Goal: Navigation & Orientation: Find specific page/section

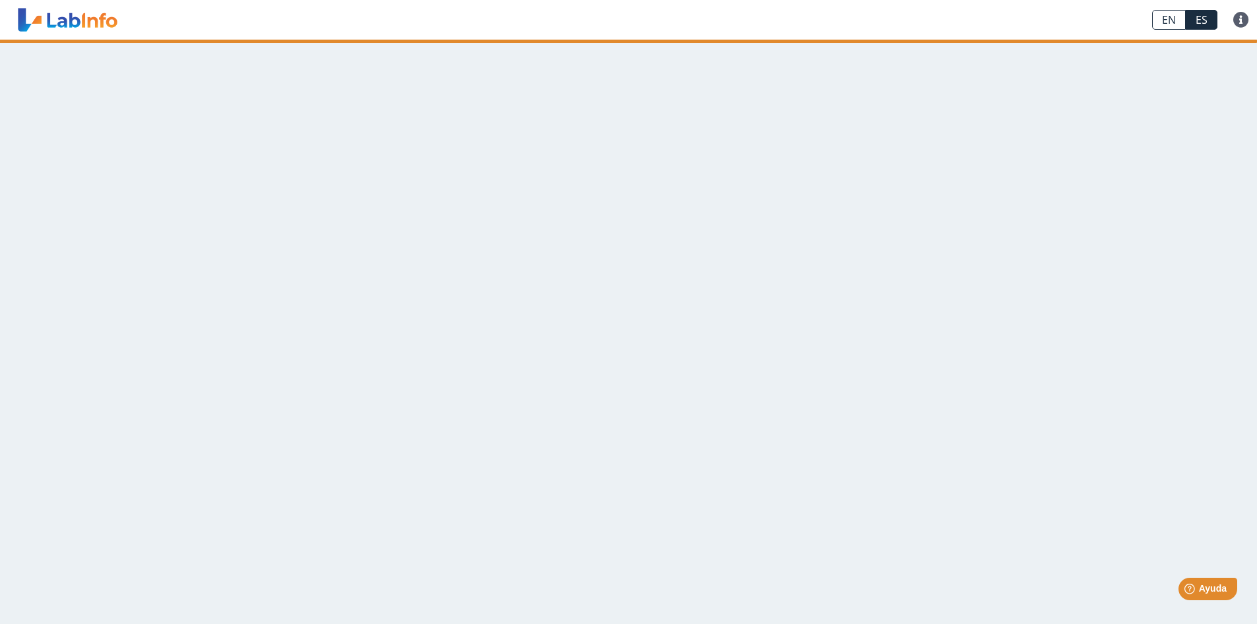
click at [1166, 22] on link "EN" at bounding box center [1169, 20] width 34 height 20
click at [1191, 22] on link "ES" at bounding box center [1202, 20] width 32 height 20
